Goal: Task Accomplishment & Management: Use online tool/utility

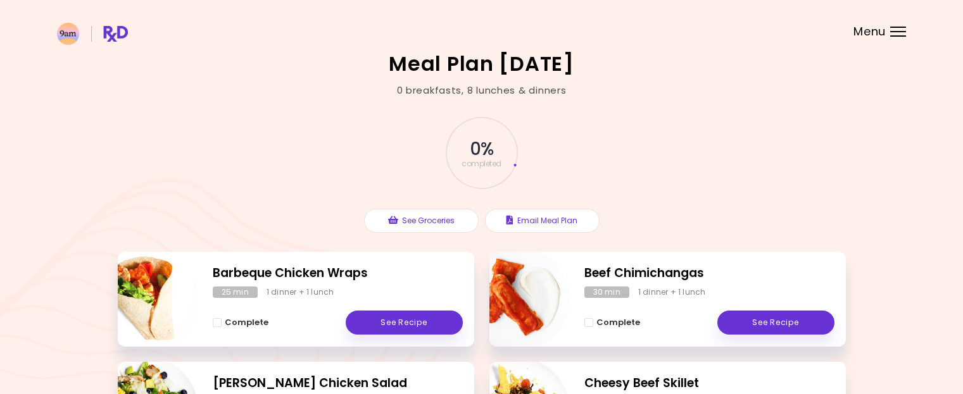
click at [899, 37] on header at bounding box center [481, 25] width 963 height 51
click at [888, 32] on header at bounding box center [481, 25] width 963 height 51
click at [896, 36] on div at bounding box center [898, 35] width 16 height 1
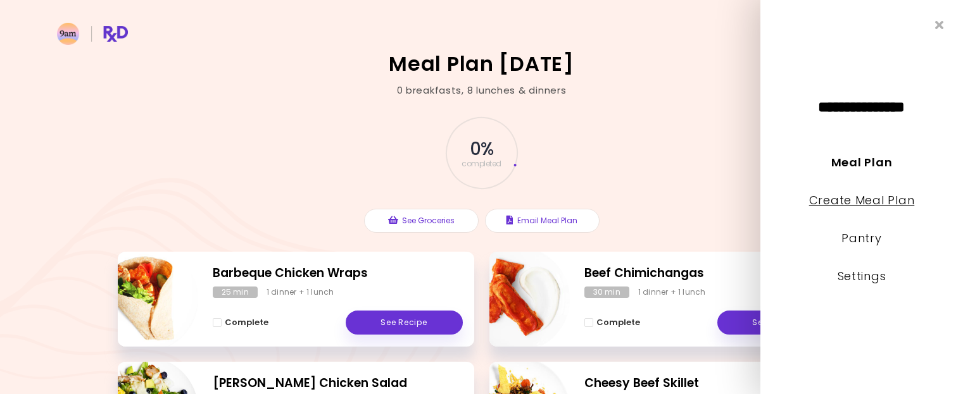
click at [857, 203] on link "Create Meal Plan" at bounding box center [862, 200] width 106 height 16
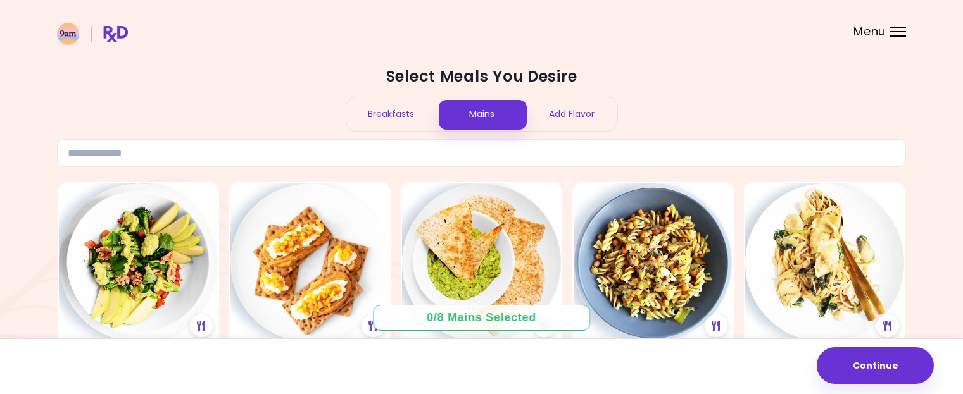
click at [401, 115] on div "Breakfasts" at bounding box center [391, 114] width 91 height 34
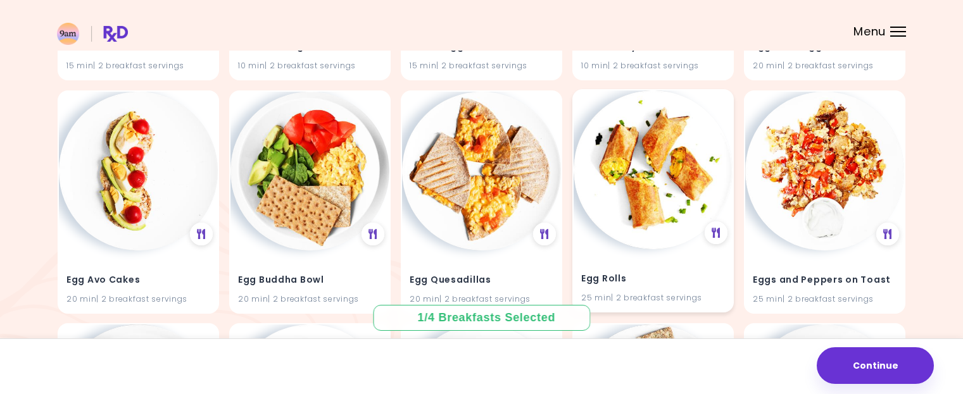
scroll to position [2215, 0]
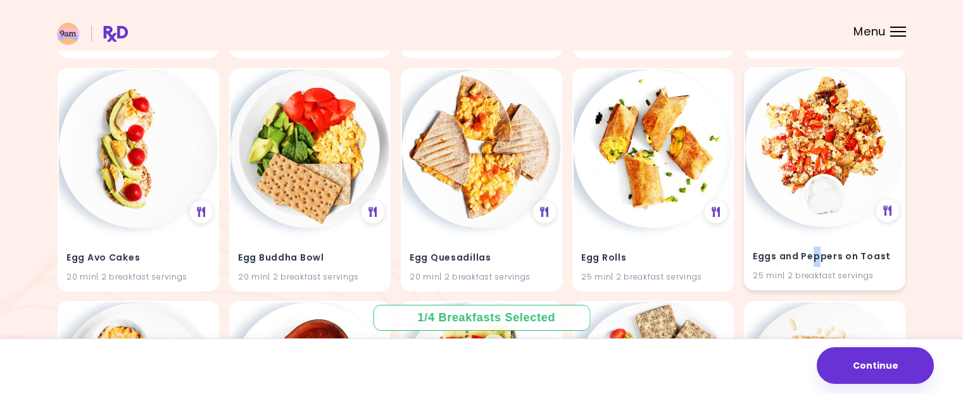
click at [816, 236] on div "Eggs and Peppers on Toast 25 min | 2 breakfast servings" at bounding box center [824, 258] width 159 height 62
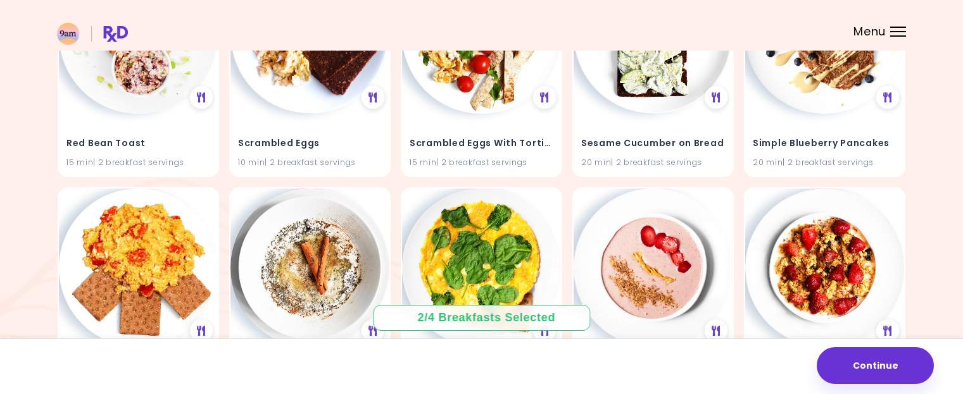
scroll to position [4367, 0]
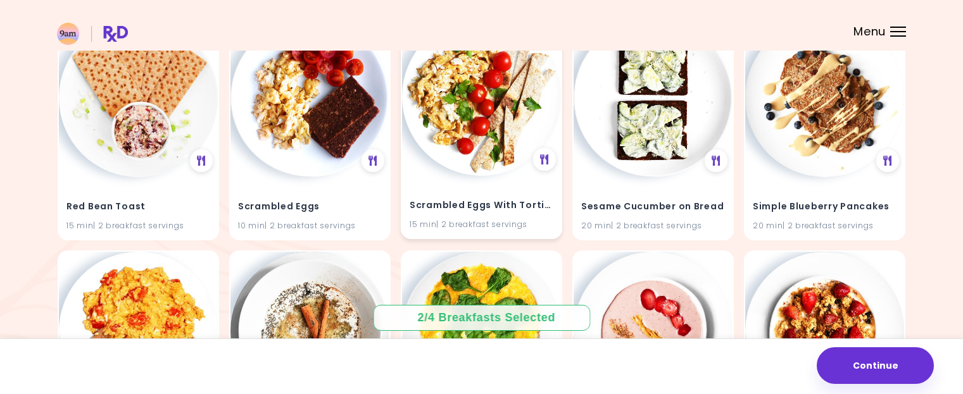
click at [470, 155] on img at bounding box center [481, 96] width 159 height 159
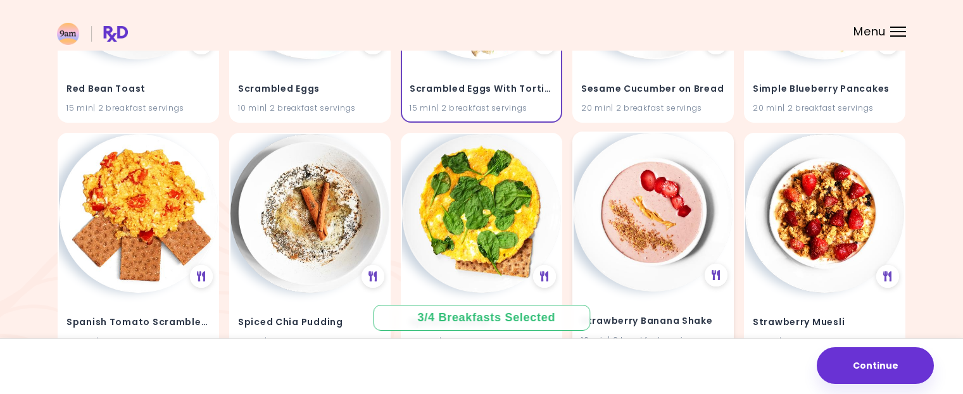
scroll to position [4494, 0]
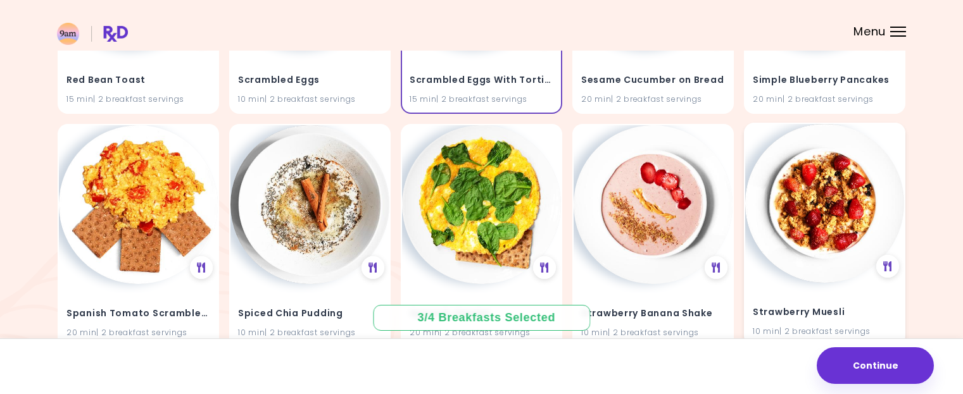
click at [820, 257] on img at bounding box center [824, 203] width 159 height 159
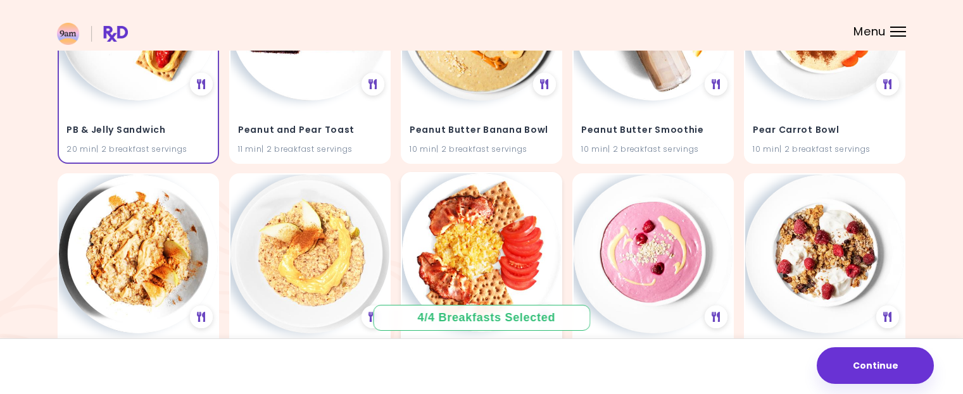
scroll to position [4104, 0]
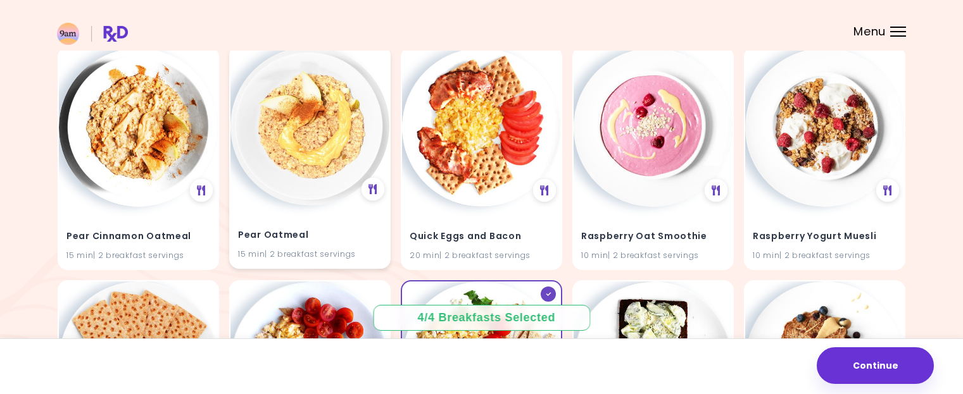
click at [301, 161] on img at bounding box center [309, 126] width 159 height 159
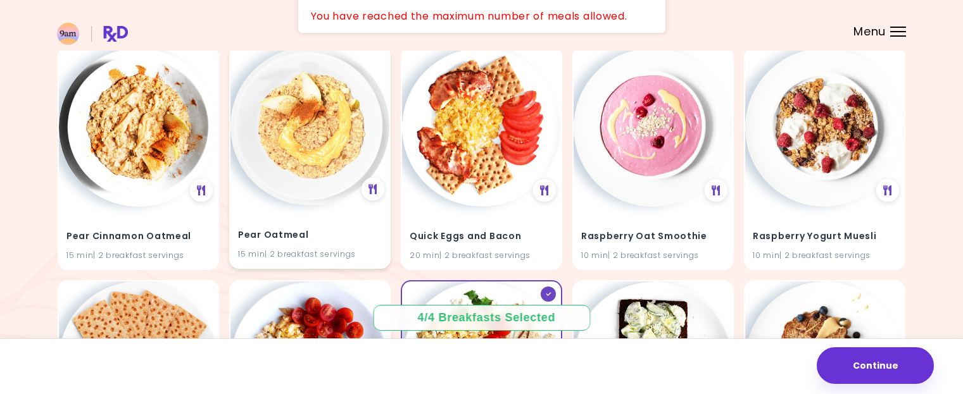
click at [329, 185] on img at bounding box center [309, 126] width 159 height 159
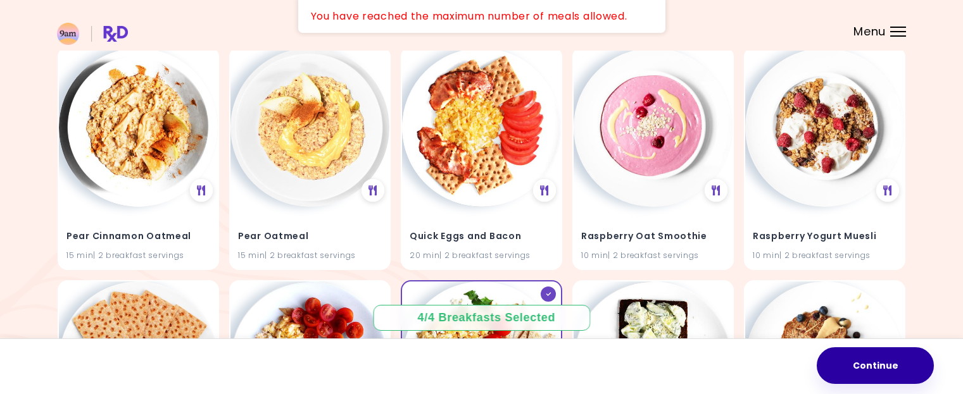
click at [875, 366] on button "Continue" at bounding box center [874, 365] width 117 height 37
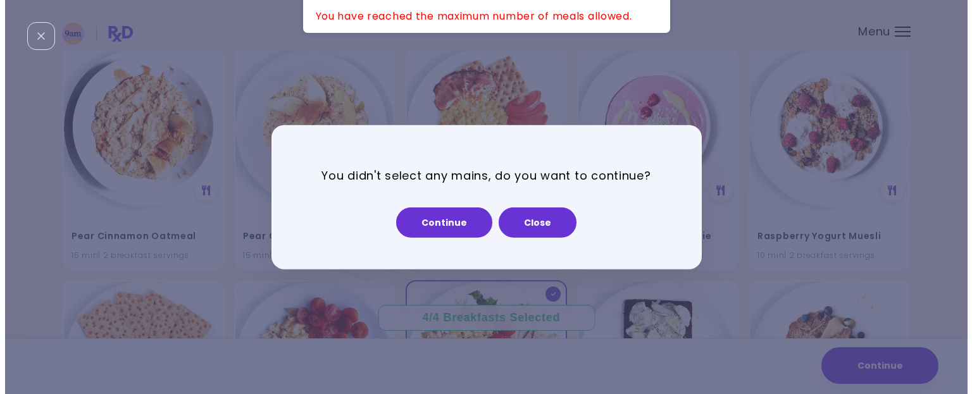
scroll to position [4136, 0]
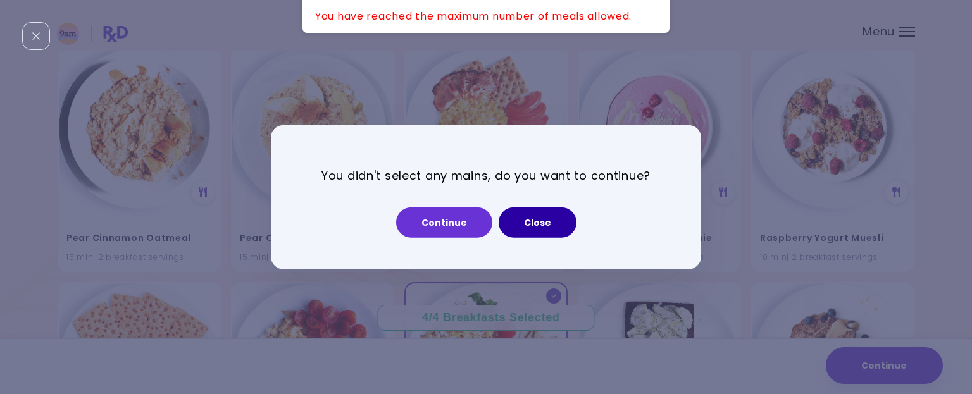
click at [541, 222] on button "Close" at bounding box center [538, 223] width 78 height 30
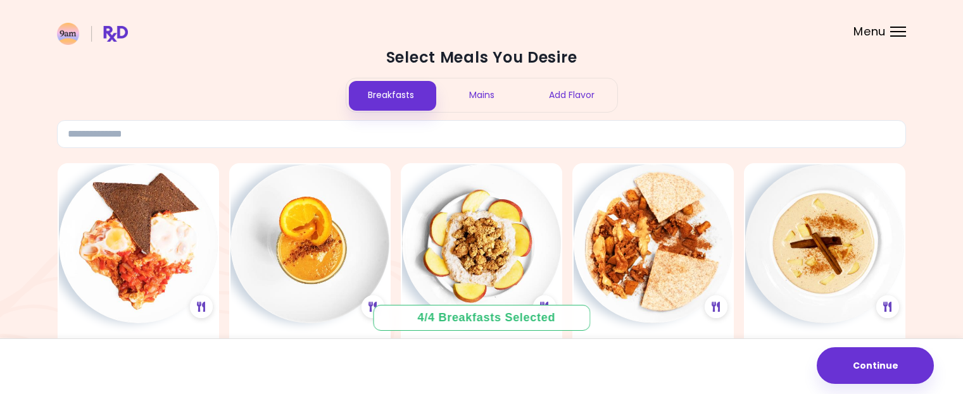
scroll to position [0, 0]
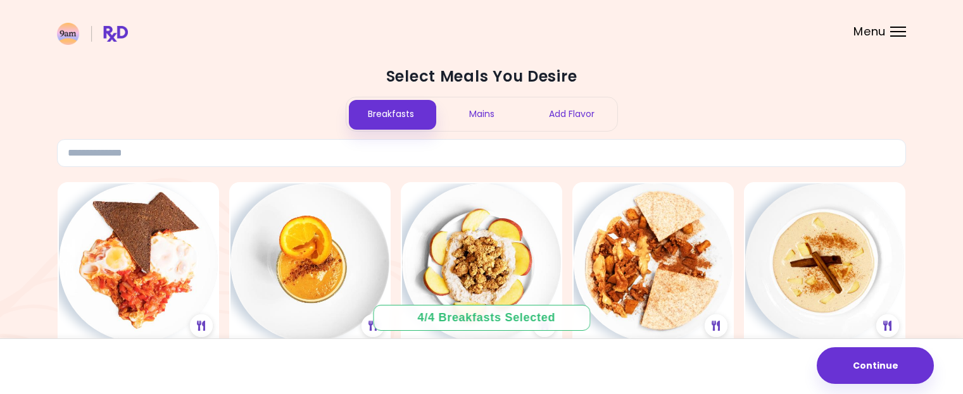
click at [487, 116] on div "Mains" at bounding box center [481, 114] width 91 height 34
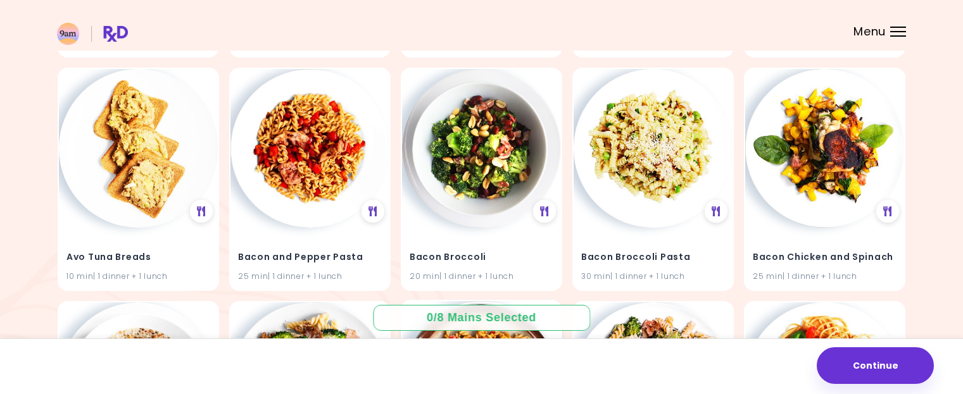
scroll to position [1735, 0]
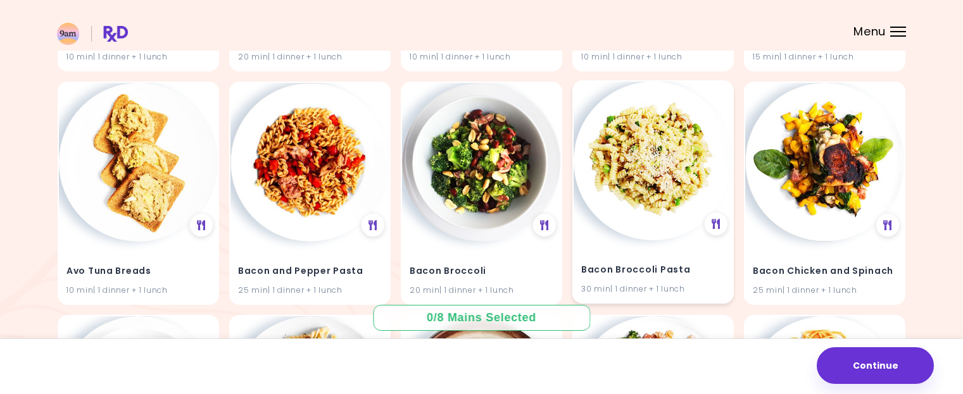
click at [642, 221] on img at bounding box center [652, 161] width 159 height 159
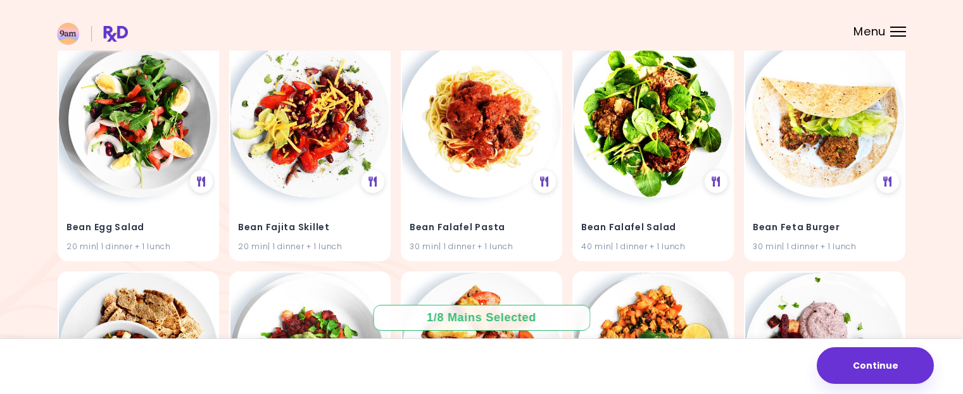
scroll to position [4584, 0]
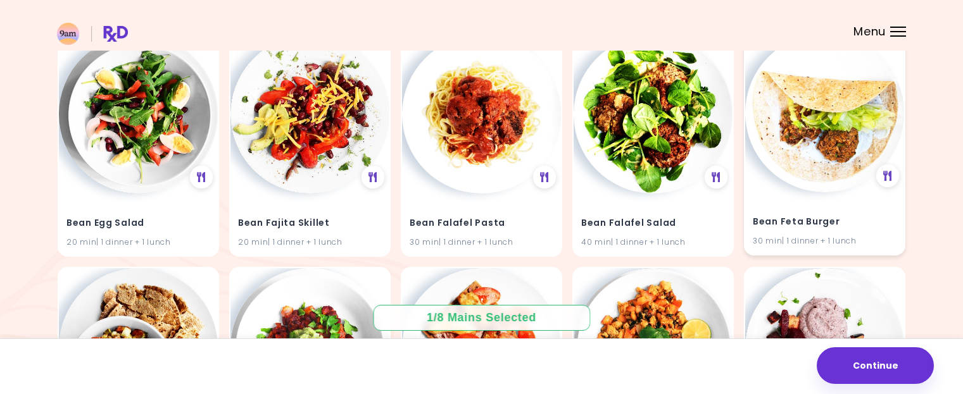
click at [790, 185] on div "Bean Feta Burger 30 min | 1 dinner + 1 lunch" at bounding box center [824, 143] width 161 height 223
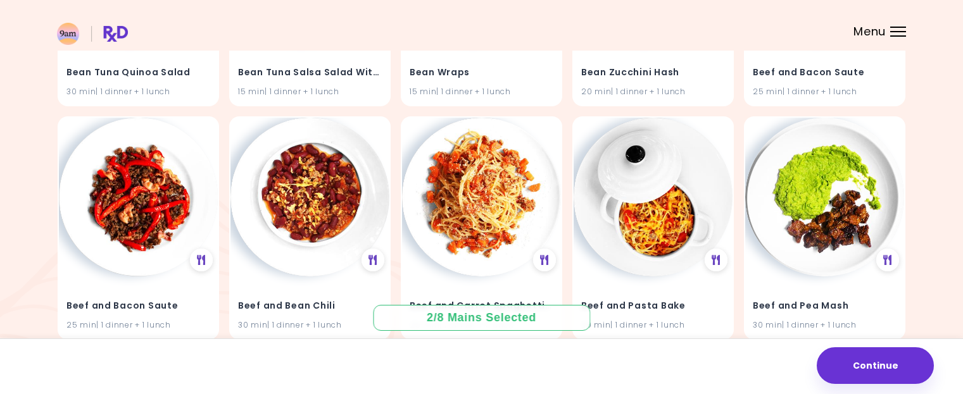
scroll to position [6278, 0]
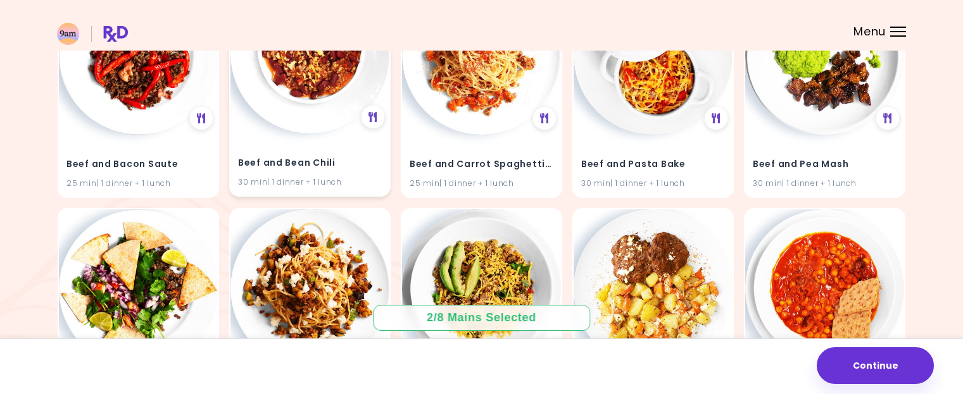
click at [298, 89] on img at bounding box center [309, 54] width 159 height 159
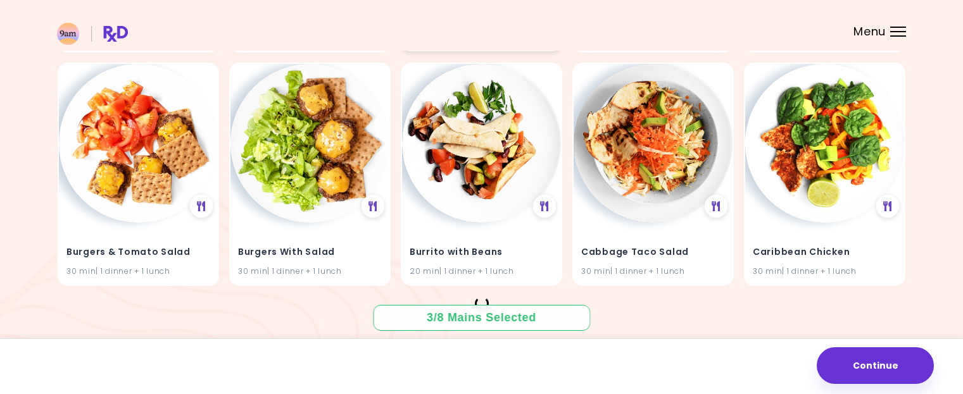
scroll to position [10166, 0]
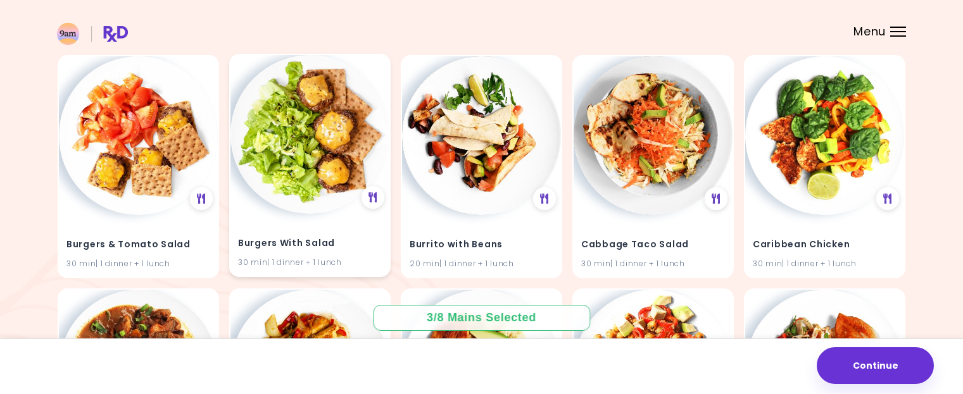
click at [311, 170] on img at bounding box center [309, 134] width 159 height 159
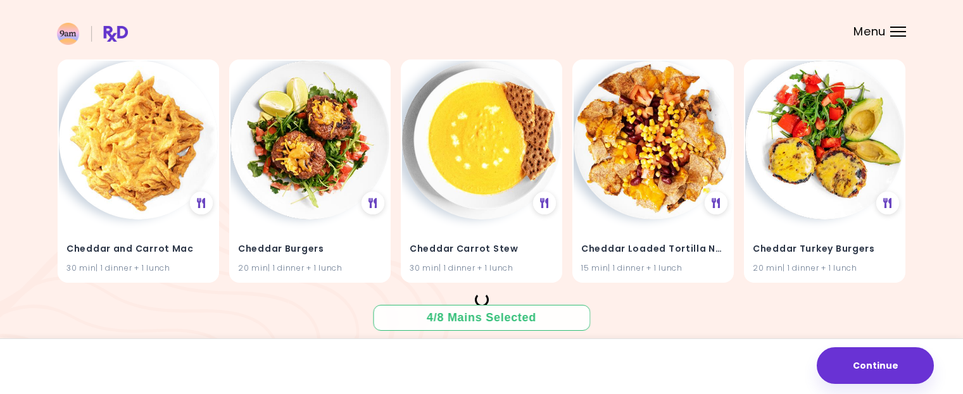
scroll to position [12034, 0]
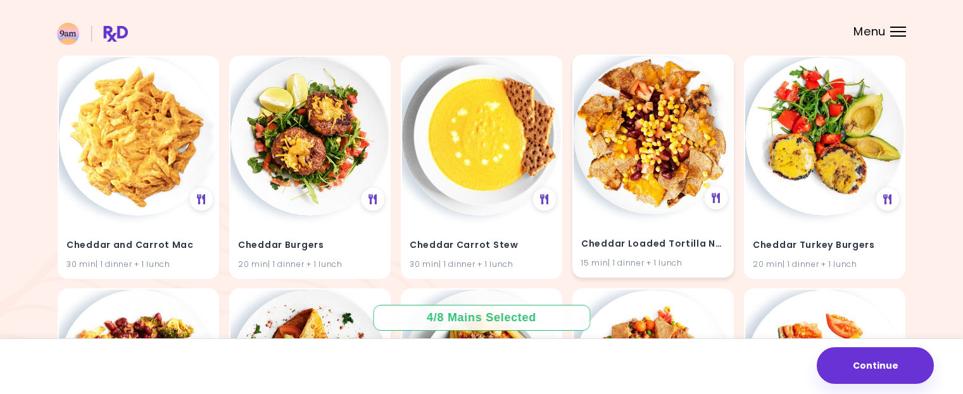
click at [661, 163] on img at bounding box center [652, 135] width 159 height 159
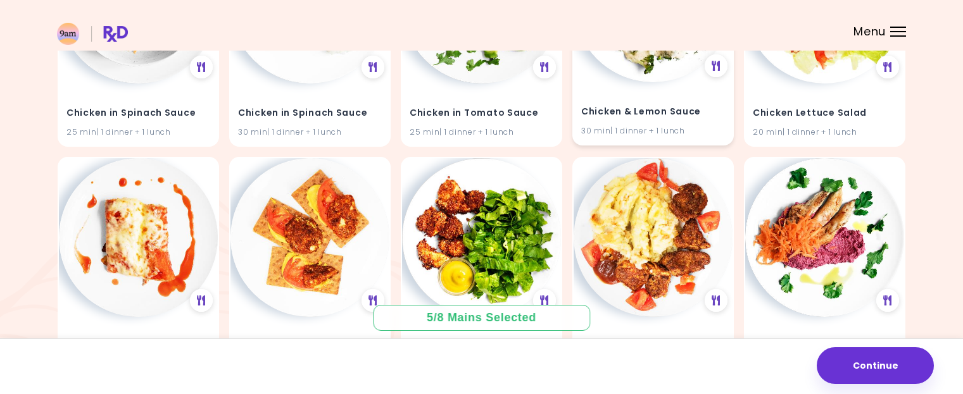
scroll to position [15958, 0]
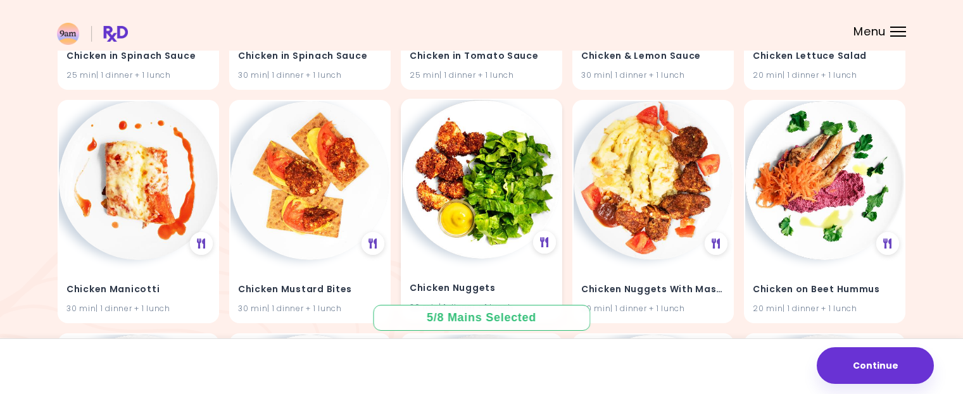
click at [489, 213] on img at bounding box center [481, 179] width 159 height 159
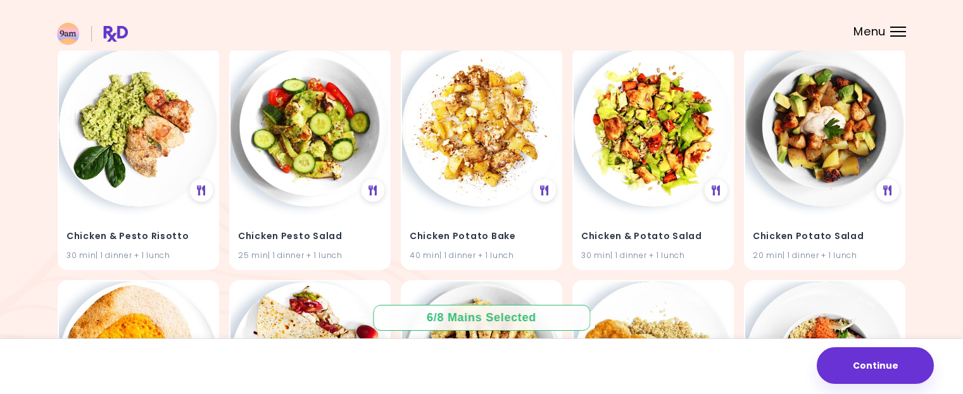
scroll to position [16717, 0]
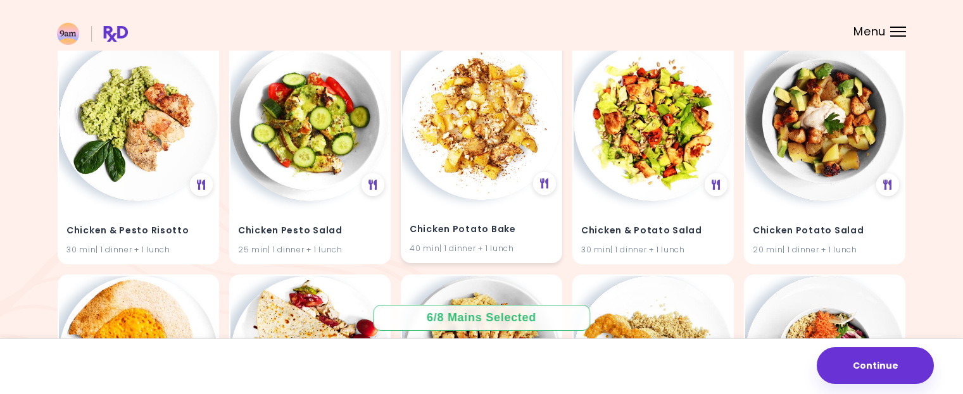
click at [471, 187] on img at bounding box center [481, 120] width 159 height 159
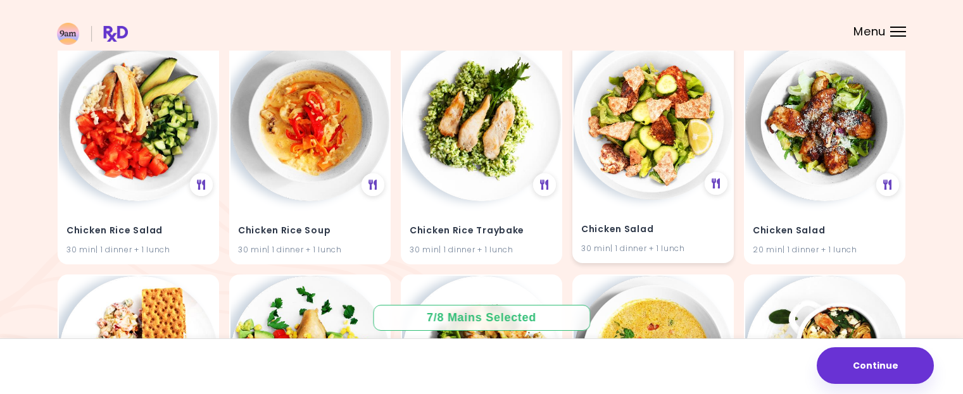
scroll to position [17477, 0]
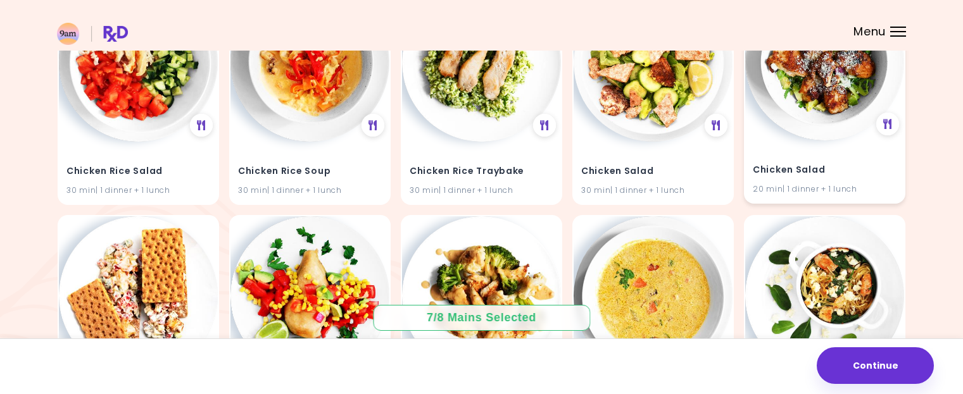
click at [810, 122] on img at bounding box center [824, 61] width 159 height 159
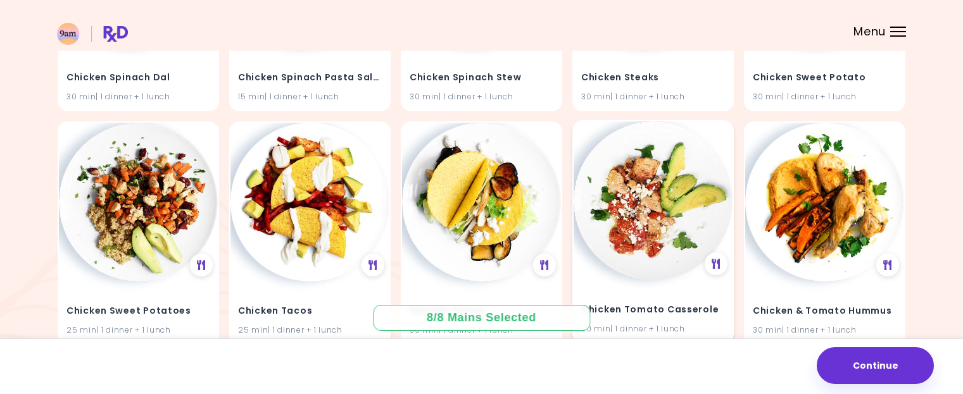
scroll to position [18110, 0]
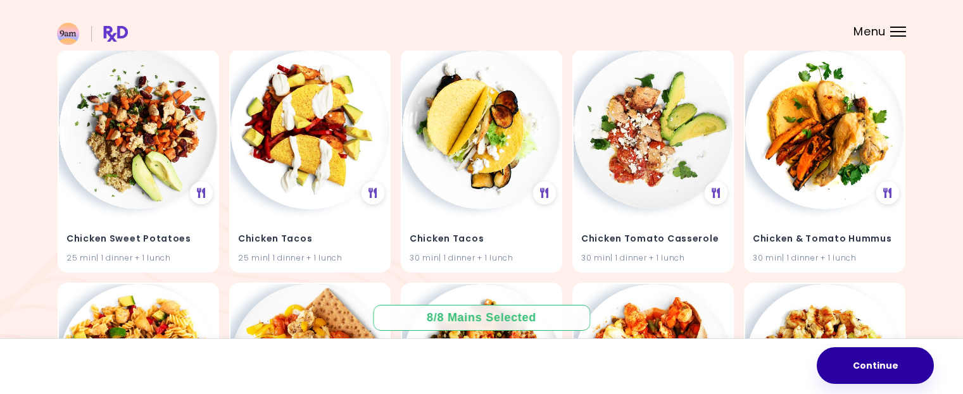
click at [887, 362] on button "Continue" at bounding box center [874, 365] width 117 height 37
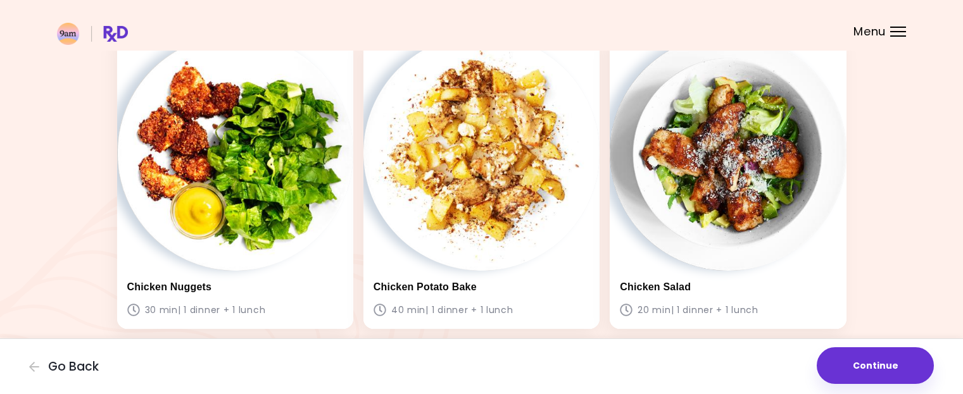
scroll to position [1048, 0]
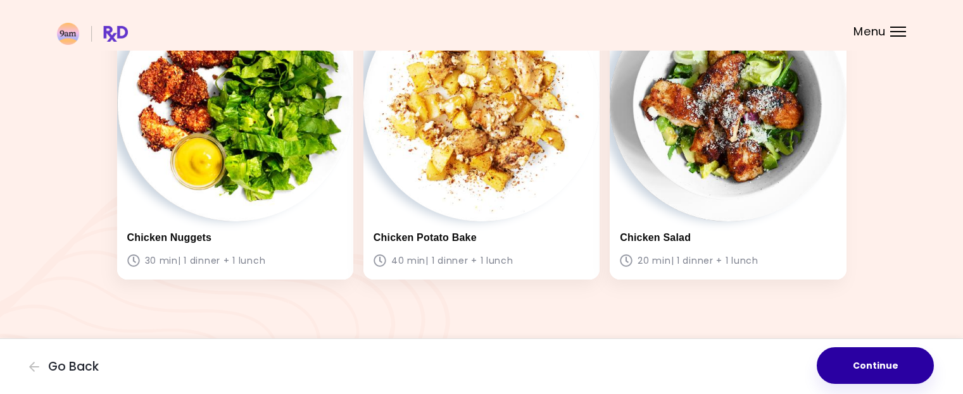
click at [870, 368] on button "Continue" at bounding box center [874, 365] width 117 height 37
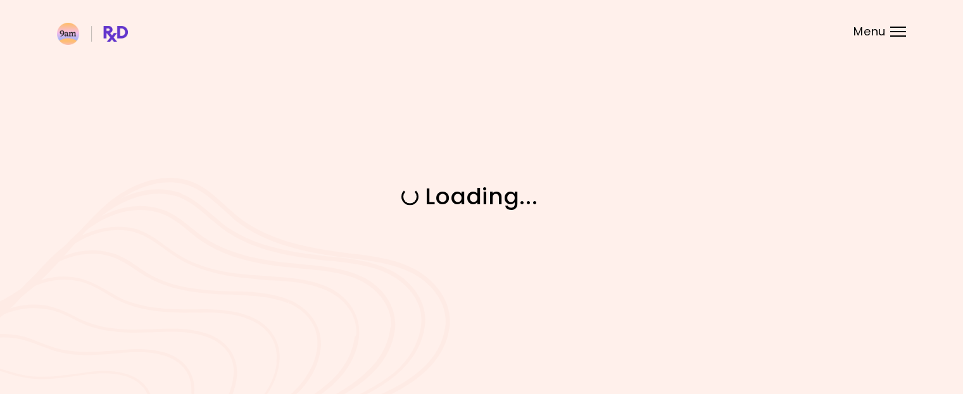
scroll to position [0, 0]
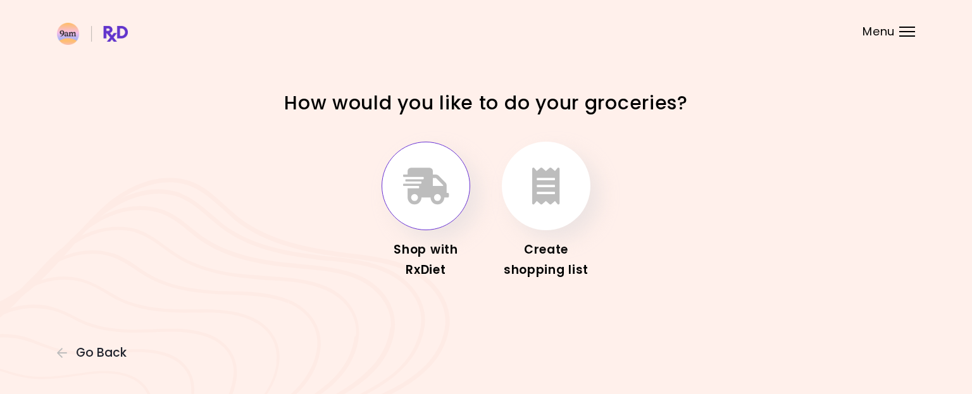
click at [437, 212] on button "button" at bounding box center [426, 186] width 89 height 89
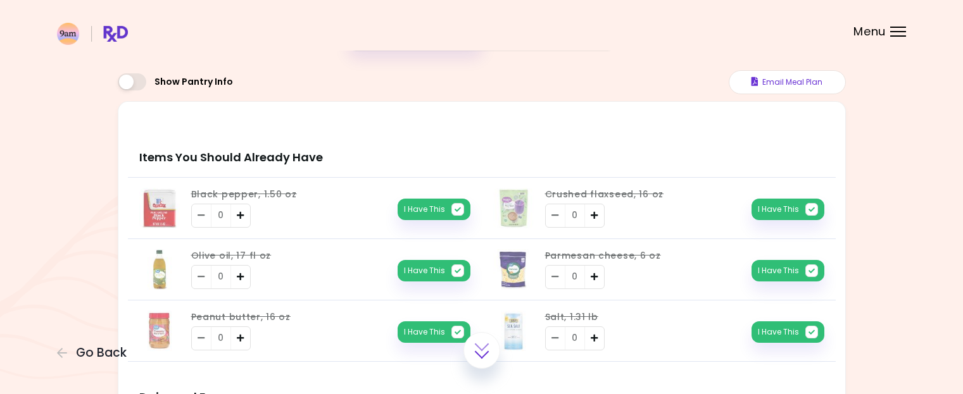
scroll to position [190, 0]
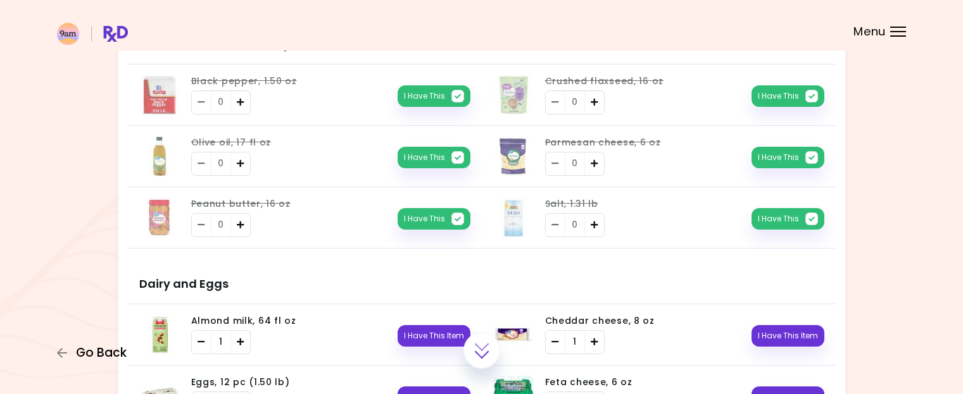
click at [99, 351] on span "Go Back" at bounding box center [101, 353] width 51 height 14
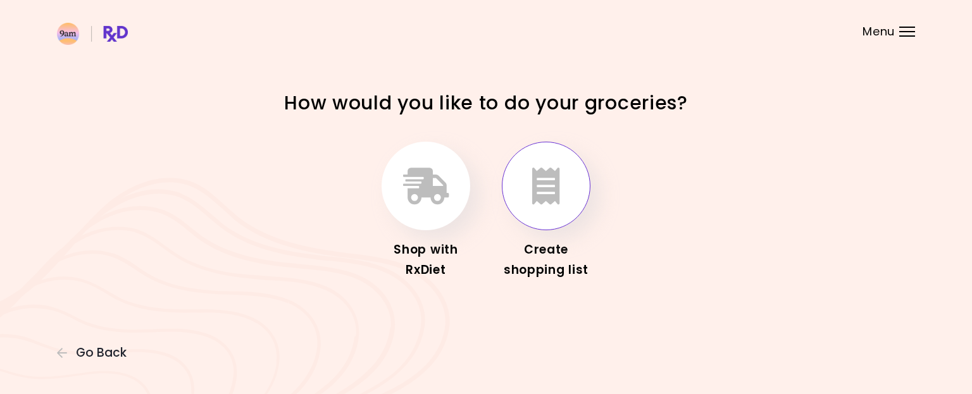
click at [547, 190] on icon "button" at bounding box center [546, 186] width 28 height 37
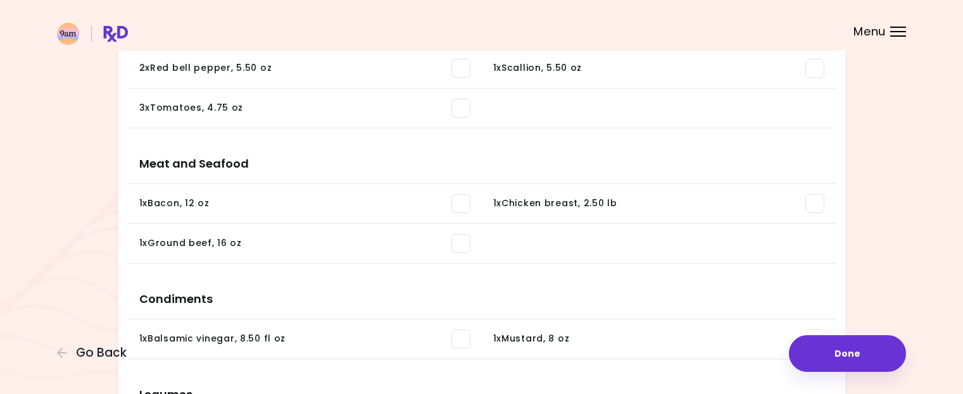
scroll to position [506, 0]
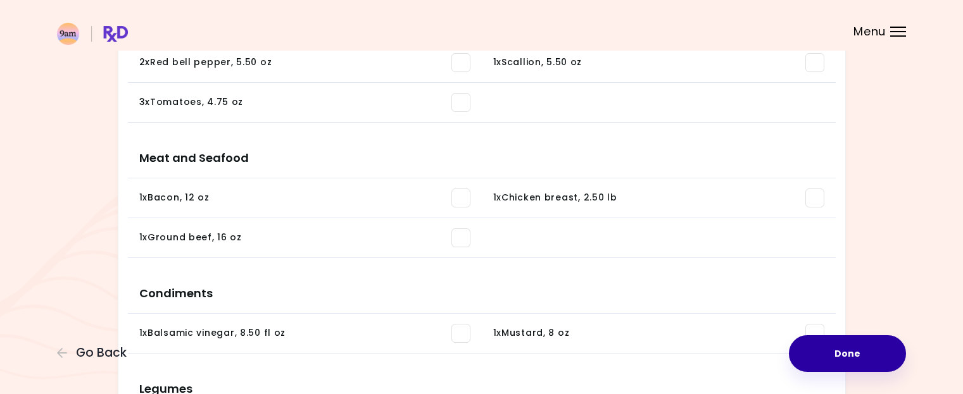
click at [841, 349] on button "Done" at bounding box center [847, 353] width 117 height 37
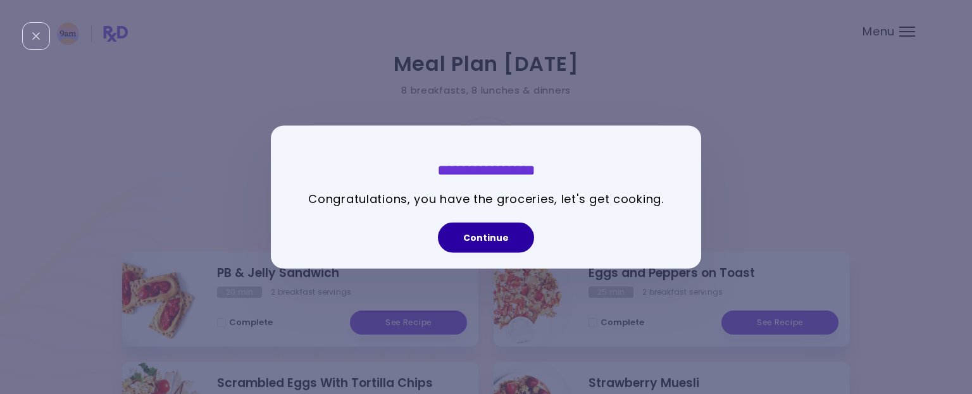
click at [497, 239] on button "Continue" at bounding box center [486, 238] width 96 height 30
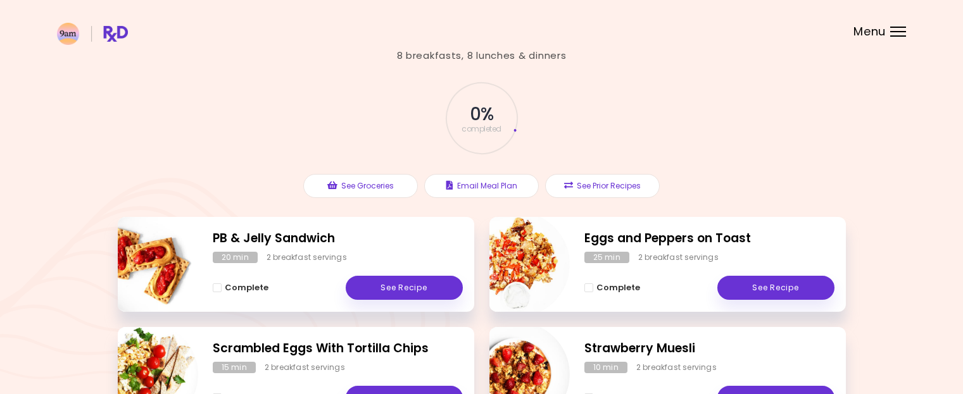
scroll to position [63, 0]
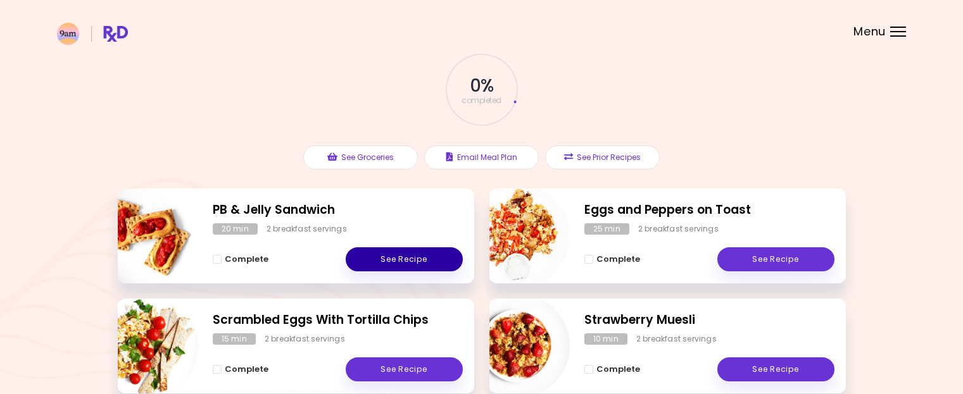
click at [391, 259] on link "See Recipe" at bounding box center [404, 259] width 117 height 24
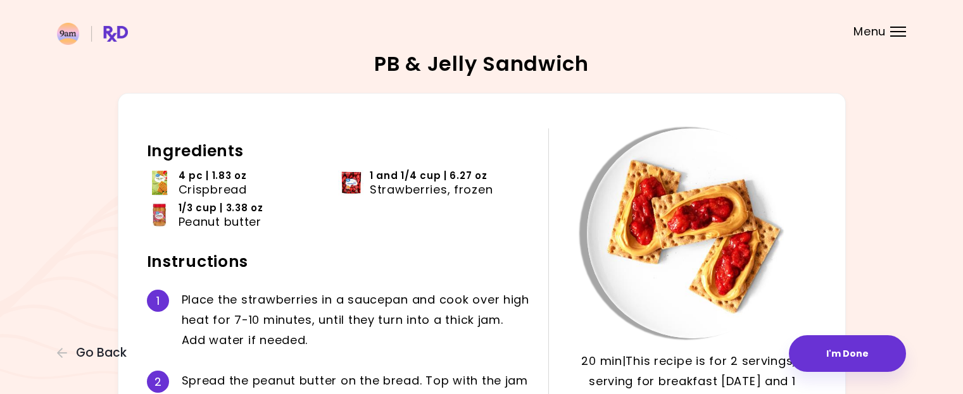
click at [161, 187] on img at bounding box center [159, 182] width 25 height 25
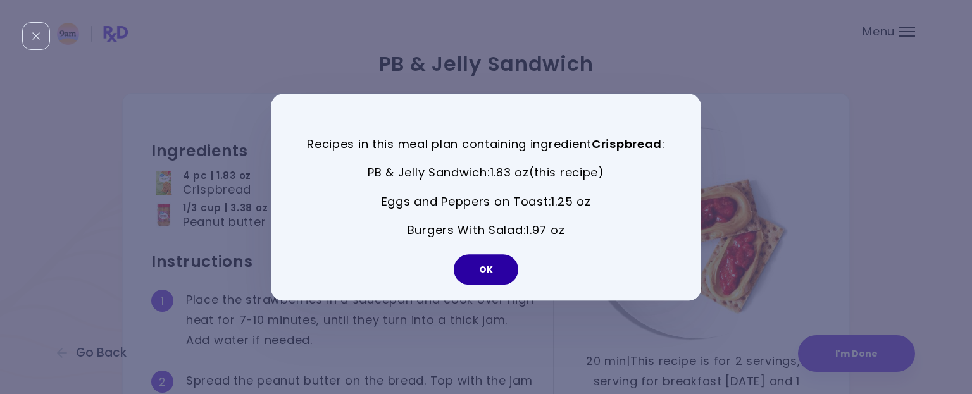
click at [493, 266] on button "OK" at bounding box center [486, 269] width 65 height 30
